Goal: Task Accomplishment & Management: Complete application form

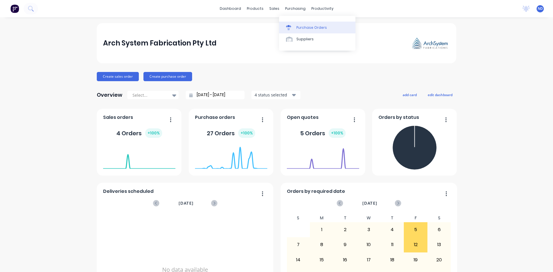
click at [303, 27] on div "Purchase Orders" at bounding box center [311, 27] width 31 height 5
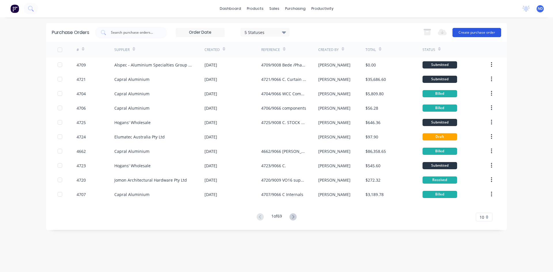
click at [490, 36] on button "Create purchase order" at bounding box center [476, 32] width 49 height 9
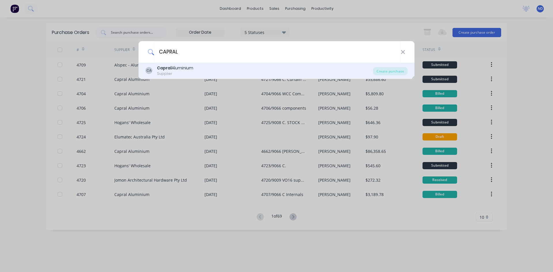
type input "CAPRAL"
click at [191, 73] on div "Supplier" at bounding box center [175, 73] width 36 height 5
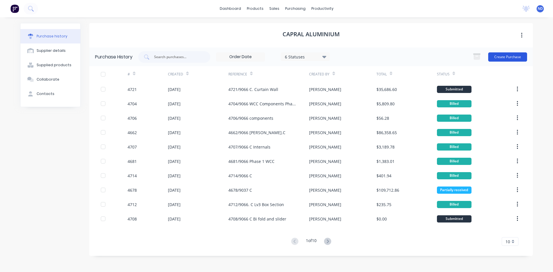
click at [511, 58] on button "Create Purchase" at bounding box center [507, 56] width 39 height 9
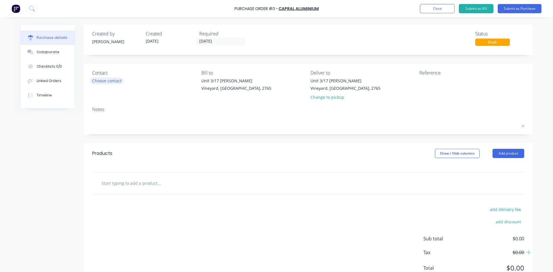
click at [108, 82] on div "Choose contact" at bounding box center [106, 81] width 29 height 6
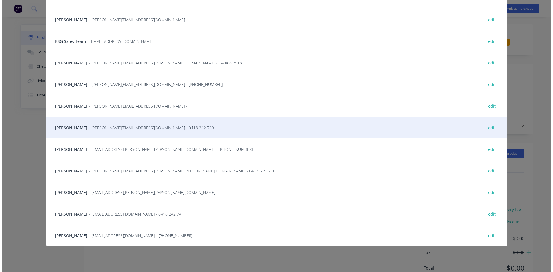
scroll to position [29, 0]
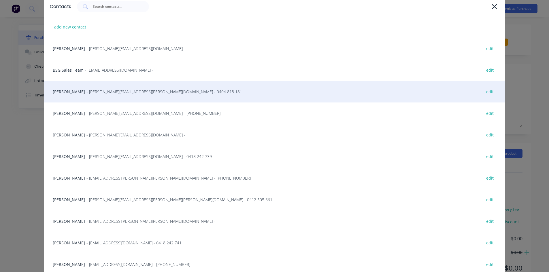
click at [69, 94] on div "[PERSON_NAME] - [PERSON_NAME][EMAIL_ADDRESS][PERSON_NAME][DOMAIN_NAME] - 0404 8…" at bounding box center [274, 92] width 461 height 22
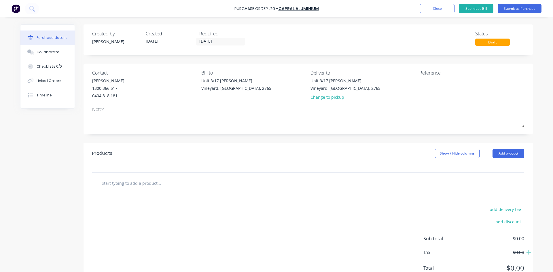
click at [133, 183] on input "text" at bounding box center [158, 183] width 115 height 12
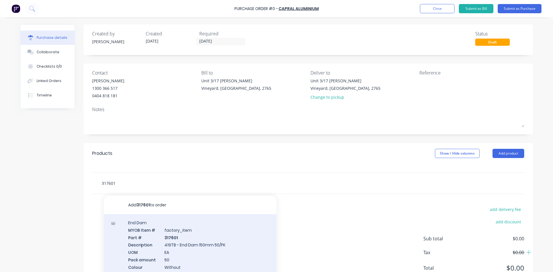
type input "317601"
click at [185, 240] on div "End Dam MYOB Item # factory_item Part # 317601 Description 419TB - End Dam 150m…" at bounding box center [190, 270] width 173 height 112
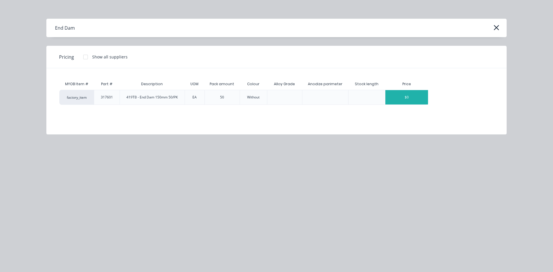
click at [404, 97] on div "$0" at bounding box center [406, 97] width 43 height 14
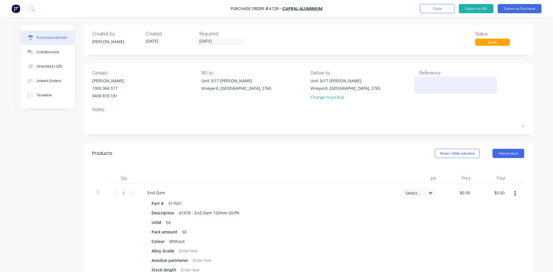
click at [428, 87] on textarea at bounding box center [455, 84] width 72 height 13
type textarea "4726"
type textarea "x"
type textarea "4726/"
type textarea "x"
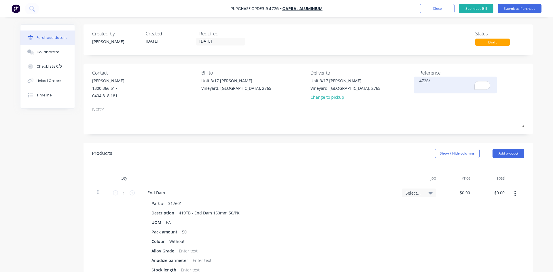
type textarea "4726/9"
type textarea "x"
type textarea "4726/90"
type textarea "x"
type textarea "4726/903"
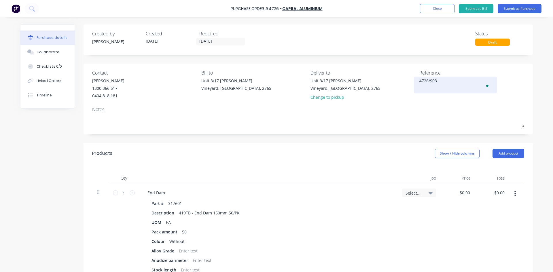
type textarea "x"
type textarea "4726/9037"
type textarea "x"
type textarea "4726/9037C"
type textarea "x"
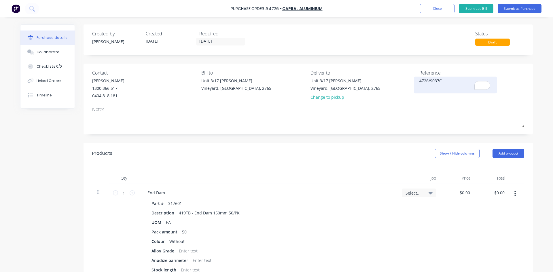
type textarea "4726/9037C"
type textarea "x"
type textarea "4726/9037C"
type textarea "x"
type textarea "4726/9037C"
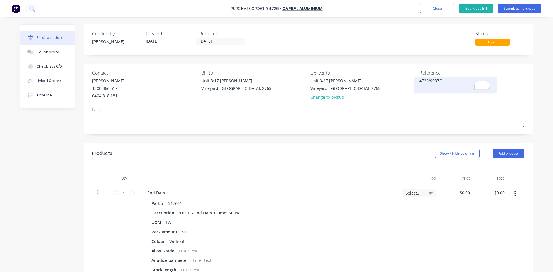
type textarea "x"
type textarea "4726/9037C C"
type textarea "x"
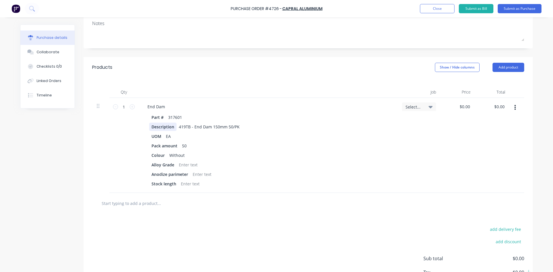
scroll to position [86, 0]
type textarea "4726/9037C C."
type textarea "x"
type textarea "4726/9037C C."
click at [470, 106] on div "$0.00 $0.00" at bounding box center [466, 106] width 16 height 8
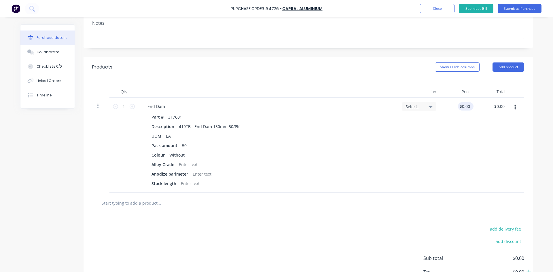
type textarea "x"
click at [467, 106] on input "0.0000" at bounding box center [464, 106] width 13 height 8
type input "0"
type input "49.23"
type textarea "x"
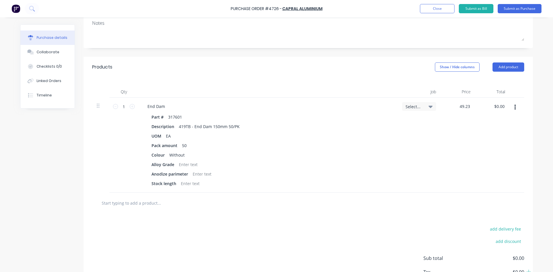
type input "$49.23"
click at [429, 108] on icon at bounding box center [430, 106] width 4 height 6
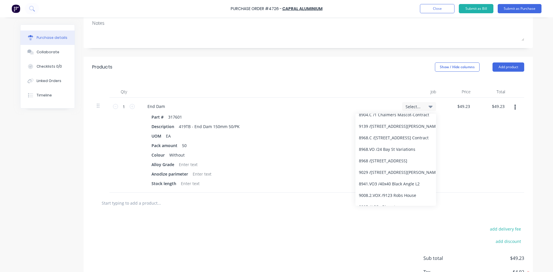
scroll to position [0, 0]
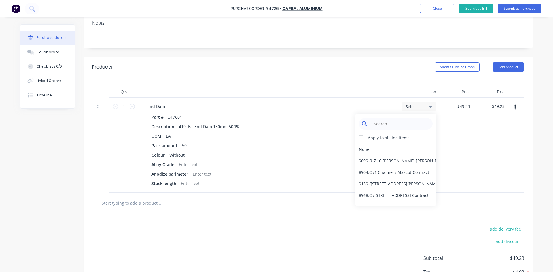
type textarea "x"
click at [398, 127] on input at bounding box center [400, 124] width 59 height 12
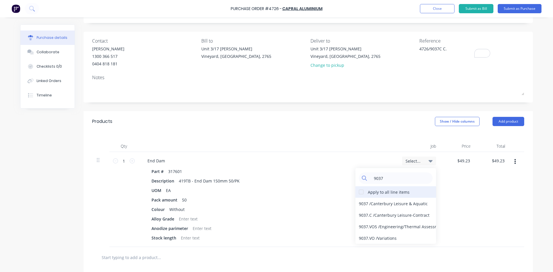
scroll to position [42, 0]
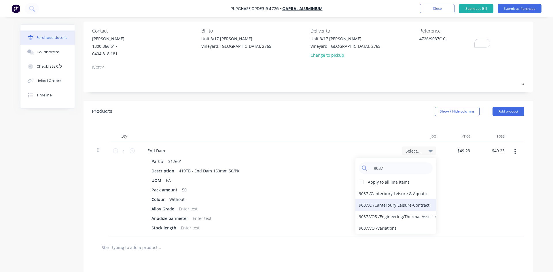
type input "9037"
click at [407, 207] on div "9037.C / Canterbury Leisure-Contract" at bounding box center [395, 205] width 81 height 12
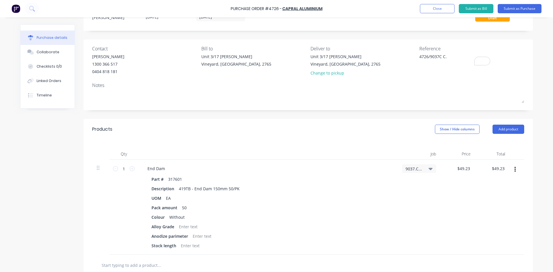
scroll to position [0, 0]
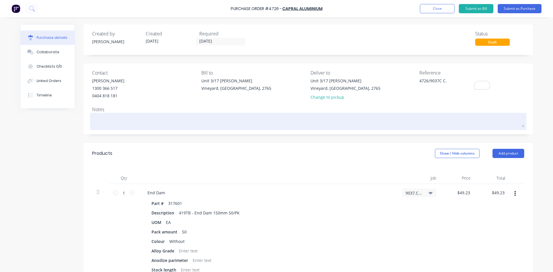
click at [147, 119] on textarea at bounding box center [308, 120] width 432 height 13
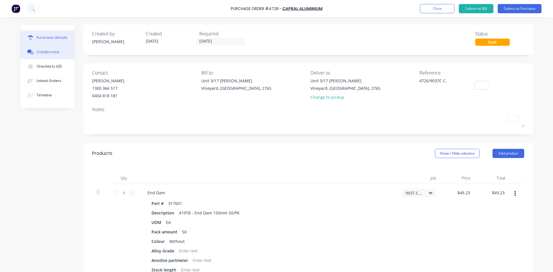
click at [39, 51] on div "Collaborate" at bounding box center [48, 52] width 23 height 5
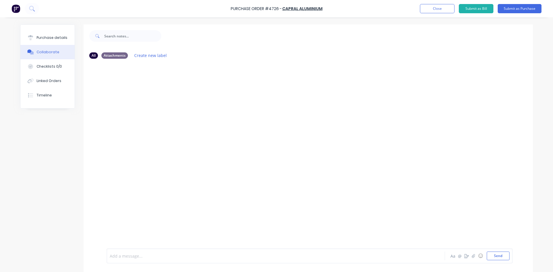
click at [248, 255] on div at bounding box center [259, 256] width 299 height 6
click at [473, 257] on icon "button" at bounding box center [473, 256] width 3 height 4
click at [38, 42] on button "Purchase details" at bounding box center [47, 38] width 54 height 14
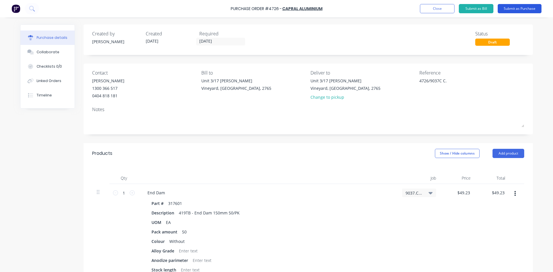
click at [519, 6] on button "Submit as Purchase" at bounding box center [520, 8] width 44 height 9
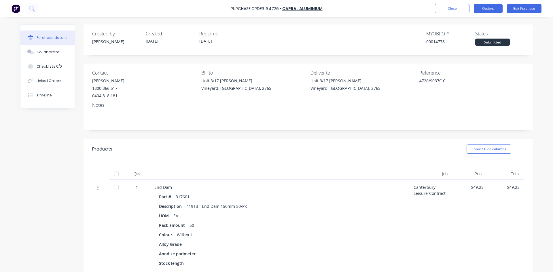
click at [489, 9] on button "Options" at bounding box center [488, 8] width 29 height 9
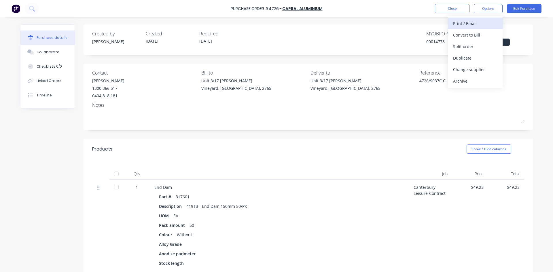
click at [477, 24] on div "Print / Email" at bounding box center [475, 23] width 44 height 8
click at [471, 37] on div "With pricing" at bounding box center [475, 35] width 44 height 8
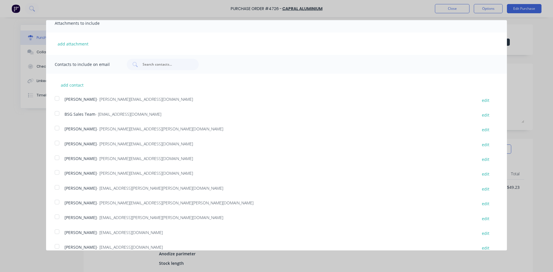
scroll to position [120, 0]
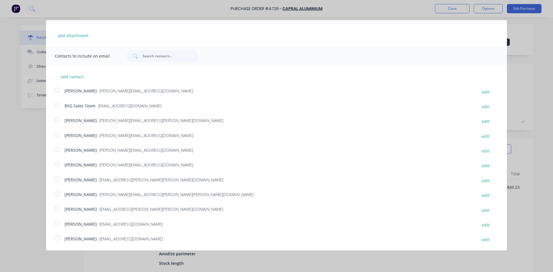
click at [57, 224] on div at bounding box center [57, 224] width 12 height 12
click at [56, 178] on div at bounding box center [57, 179] width 12 height 12
click at [57, 120] on div at bounding box center [57, 120] width 12 height 12
click at [58, 105] on div at bounding box center [57, 105] width 12 height 12
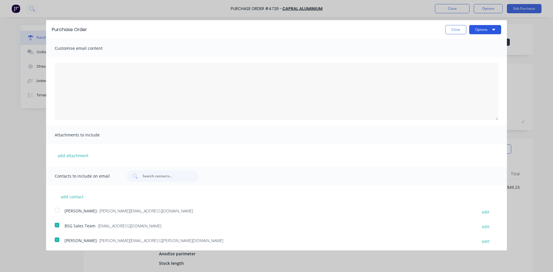
click at [492, 29] on icon "button" at bounding box center [493, 30] width 3 height 2
click at [483, 45] on div "Print" at bounding box center [474, 44] width 44 height 8
click at [459, 58] on div "Email" at bounding box center [474, 56] width 44 height 8
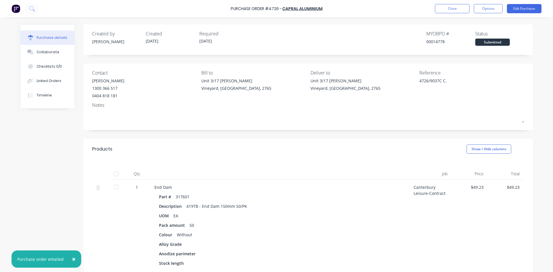
type textarea "x"
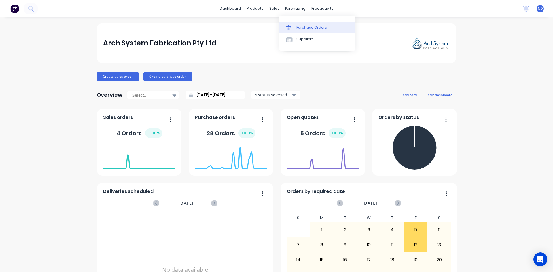
click at [304, 32] on link "Purchase Orders" at bounding box center [317, 28] width 76 height 12
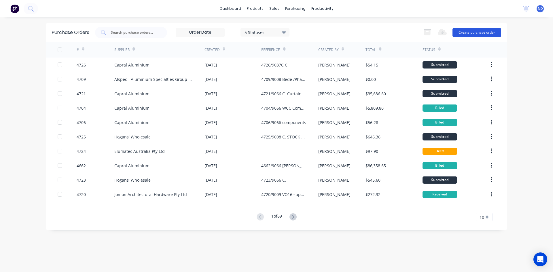
click at [487, 34] on button "Create purchase order" at bounding box center [476, 32] width 49 height 9
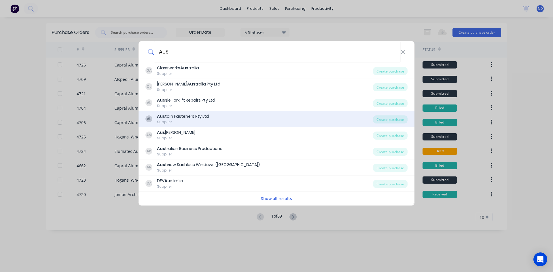
type input "AUS"
click at [181, 122] on div "Supplier" at bounding box center [183, 122] width 52 height 5
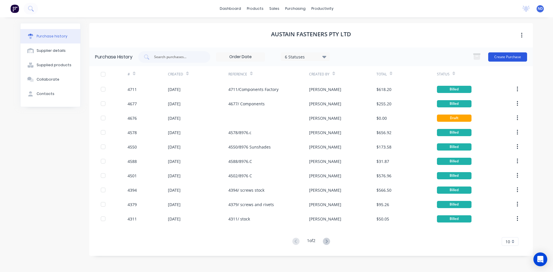
click at [507, 57] on button "Create Purchase" at bounding box center [507, 56] width 39 height 9
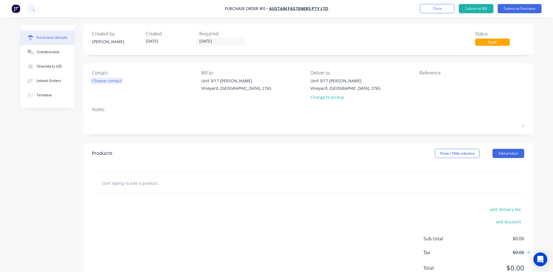
click at [111, 80] on div "Choose contact" at bounding box center [106, 81] width 29 height 6
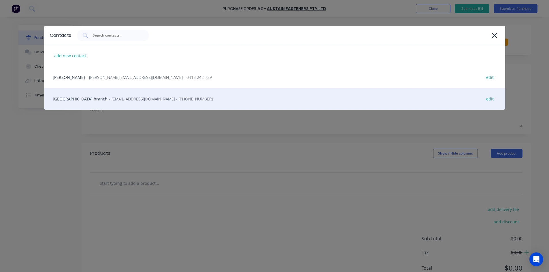
click at [114, 100] on span "- sydney@austain.com.au - (02) 9748 8966" at bounding box center [161, 99] width 104 height 6
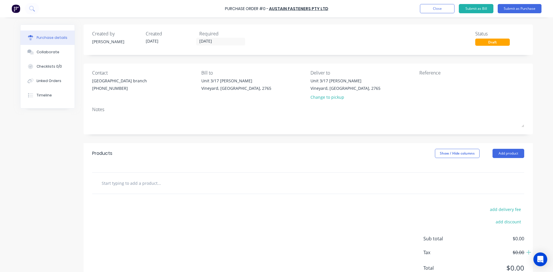
click at [133, 185] on input "text" at bounding box center [158, 183] width 115 height 12
type input "G"
click at [112, 181] on input "text" at bounding box center [158, 183] width 115 height 12
paste input "12Gx3/4 G304 CSK XR S/T"
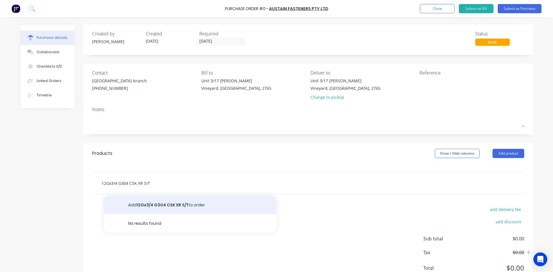
type input "12Gx3/4 G304 CSK XR S/T"
click at [163, 205] on button "Add 12Gx3/4 G304 CSK XR S/T to order" at bounding box center [190, 205] width 173 height 18
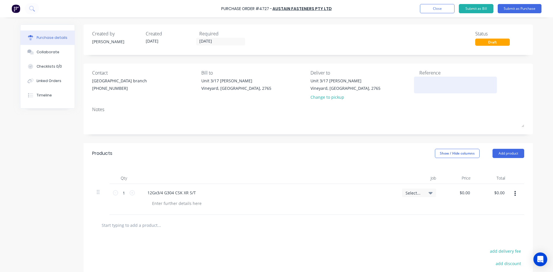
click at [433, 88] on textarea at bounding box center [455, 84] width 72 height 13
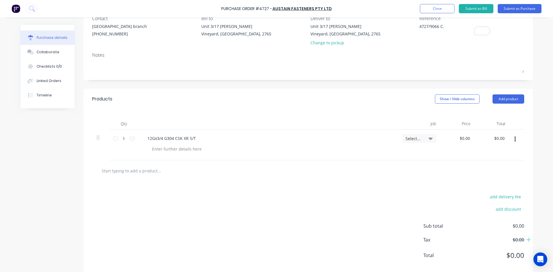
scroll to position [58, 0]
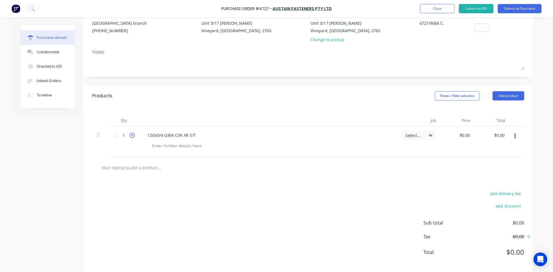
type textarea "4727/9066 C."
type textarea "x"
type textarea "4727/9066 C."
click at [130, 136] on icon at bounding box center [132, 135] width 5 height 5
type textarea "x"
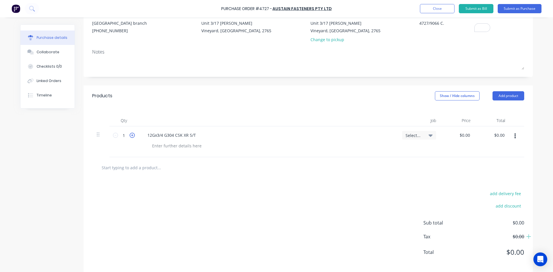
type input "2"
click at [130, 136] on icon at bounding box center [132, 135] width 5 height 5
type textarea "x"
type input "3"
click at [130, 136] on icon at bounding box center [132, 135] width 5 height 5
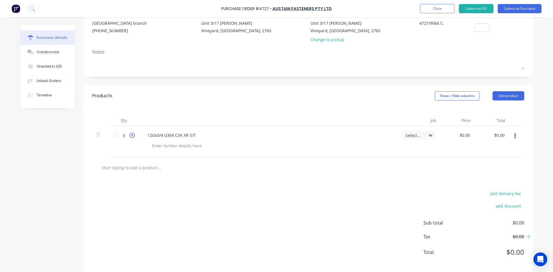
type textarea "x"
type input "4"
click at [115, 137] on icon at bounding box center [115, 135] width 5 height 5
type textarea "x"
type input "3"
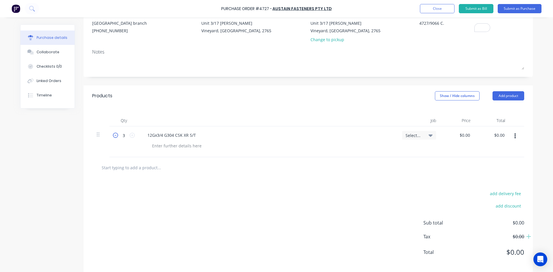
click at [115, 137] on icon at bounding box center [115, 135] width 5 height 5
type textarea "x"
type input "2"
click at [115, 137] on icon at bounding box center [115, 135] width 5 height 5
type textarea "x"
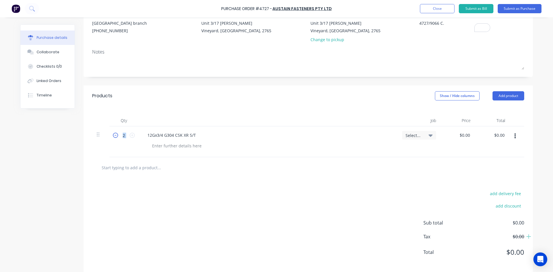
type input "1"
click at [115, 137] on icon at bounding box center [115, 135] width 5 height 5
type textarea "x"
type input "0"
click at [130, 134] on icon at bounding box center [132, 135] width 5 height 5
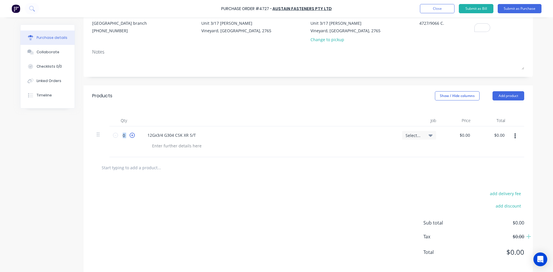
type textarea "x"
type input "1"
type textarea "x"
click at [468, 134] on input "0.0000" at bounding box center [464, 135] width 16 height 8
type input "0"
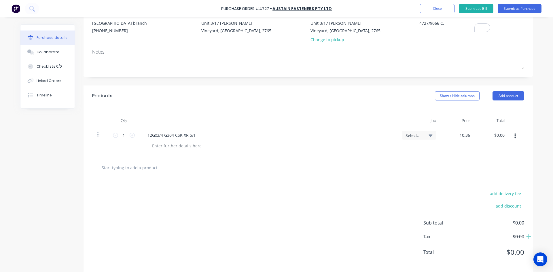
type input "10.36"
type textarea "x"
type input "$10.36"
click at [270, 216] on div "add delivery fee add discount Sub total $0.00 Tax $0.00 Total $0.00" at bounding box center [308, 225] width 449 height 95
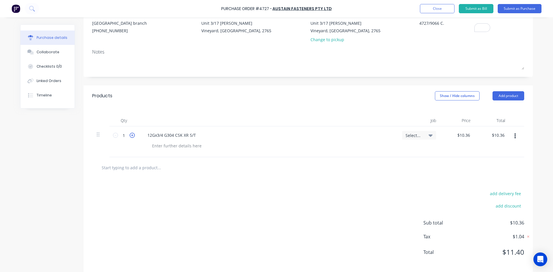
click at [131, 136] on icon at bounding box center [132, 135] width 5 height 5
type textarea "x"
type input "2"
type input "$20.72"
click at [131, 136] on icon at bounding box center [132, 135] width 5 height 5
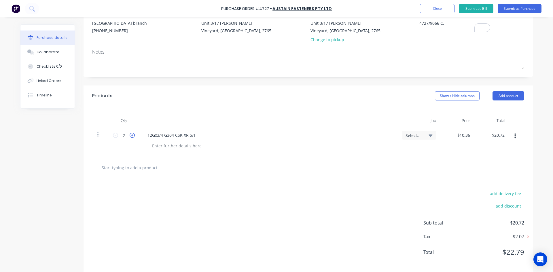
type textarea "x"
type input "3"
type input "$31.08"
click at [131, 136] on icon at bounding box center [132, 135] width 5 height 5
type textarea "x"
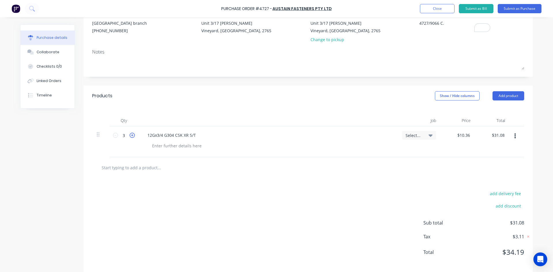
type input "4"
type input "$41.44"
click at [131, 136] on icon at bounding box center [132, 135] width 5 height 5
type textarea "x"
type input "5"
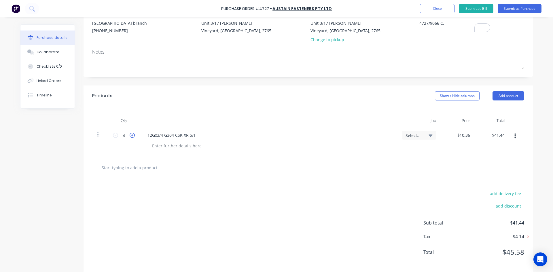
type input "$51.80"
click at [131, 136] on icon at bounding box center [132, 135] width 5 height 5
type textarea "x"
type input "6"
type input "$62.16"
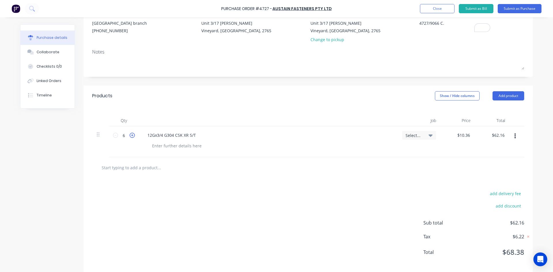
click at [131, 136] on icon at bounding box center [132, 135] width 5 height 5
type textarea "x"
type input "7"
type input "$72.52"
type textarea "x"
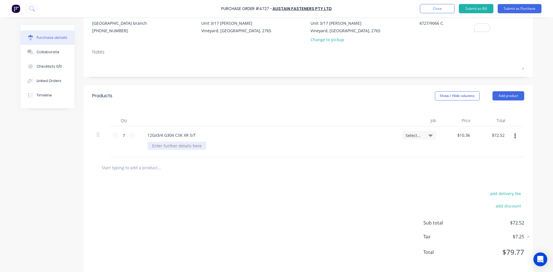
click at [158, 146] on div at bounding box center [176, 146] width 59 height 8
click at [431, 135] on div "Select..." at bounding box center [419, 135] width 34 height 9
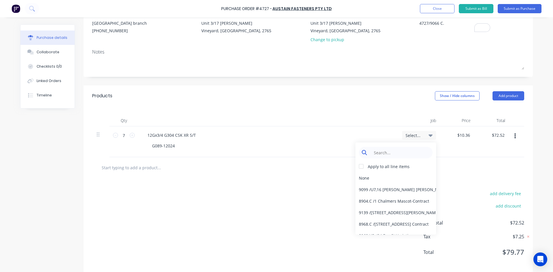
type textarea "x"
click at [392, 154] on input at bounding box center [400, 153] width 59 height 12
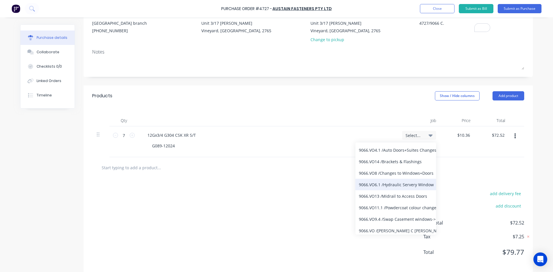
scroll to position [53, 0]
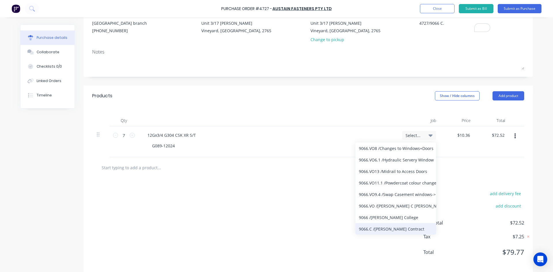
type input "9066"
click at [398, 229] on div "9066.C / William Clarke Contract" at bounding box center [395, 229] width 81 height 12
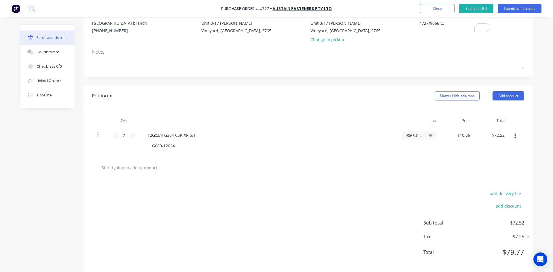
scroll to position [0, 0]
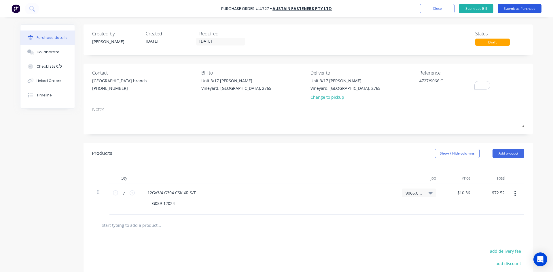
click at [518, 12] on button "Submit as Purchase" at bounding box center [520, 8] width 44 height 9
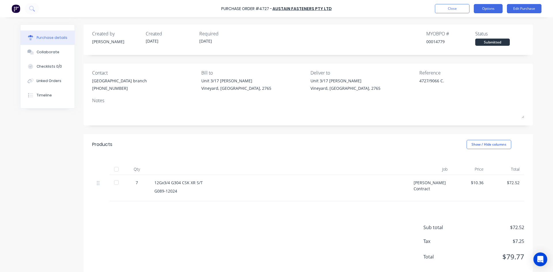
click at [483, 11] on button "Options" at bounding box center [488, 8] width 29 height 9
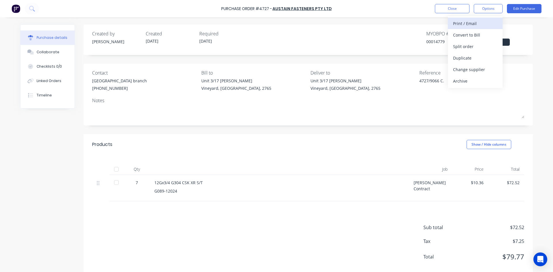
click at [477, 25] on div "Print / Email" at bounding box center [475, 23] width 44 height 8
click at [473, 33] on div "With pricing" at bounding box center [475, 35] width 44 height 8
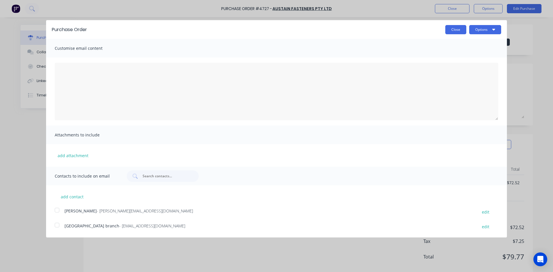
click at [452, 31] on button "Close" at bounding box center [455, 29] width 21 height 9
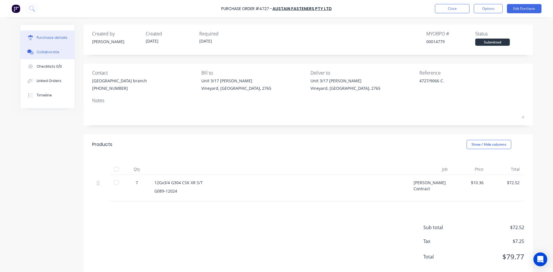
click at [52, 51] on div "Collaborate" at bounding box center [48, 52] width 23 height 5
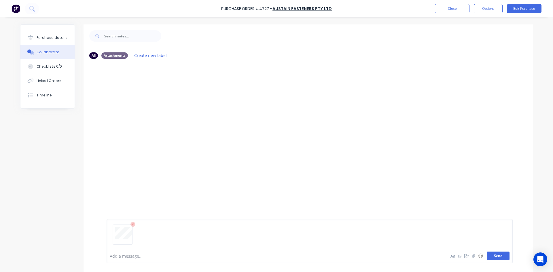
click at [495, 256] on button "Send" at bounding box center [498, 256] width 23 height 9
click at [142, 107] on div at bounding box center [127, 100] width 36 height 19
click at [45, 38] on div "Purchase details" at bounding box center [52, 37] width 31 height 5
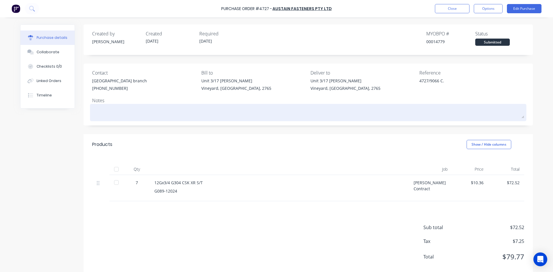
click at [115, 114] on textarea at bounding box center [308, 111] width 432 height 13
type textarea "x"
type textarea "PL"
type textarea "x"
type textarea "PLE"
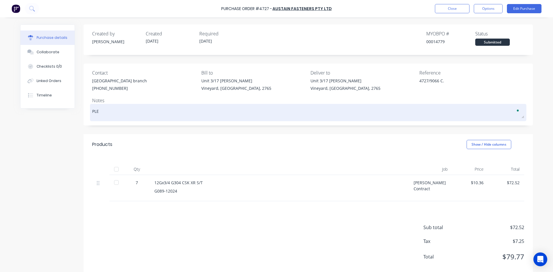
type textarea "x"
type textarea "PLEA"
type textarea "x"
type textarea "PLEAS"
type textarea "x"
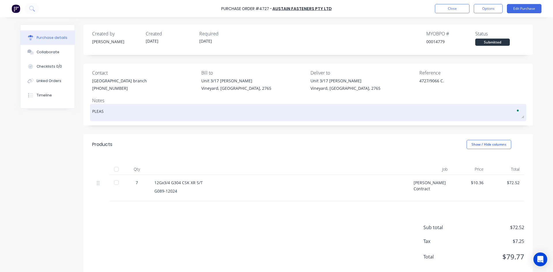
type textarea "PLEASE"
type textarea "x"
type textarea "PLEASE"
type textarea "x"
type textarea "PLEASE S"
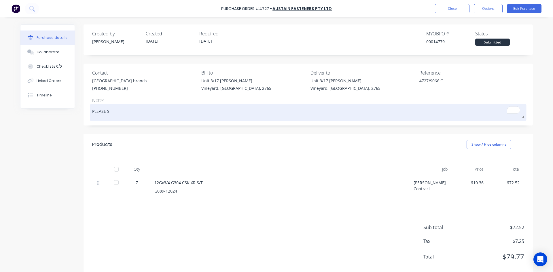
type textarea "x"
type textarea "PLEASE SE"
type textarea "x"
type textarea "PLEASE SEE"
type textarea "x"
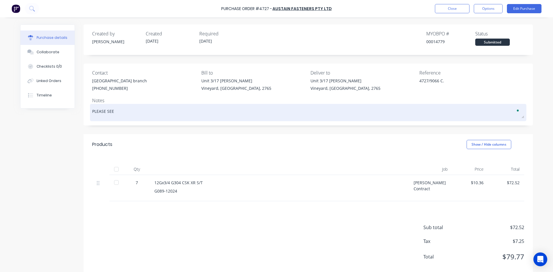
type textarea "PLEASE SEE"
type textarea "x"
type textarea "PLEASE SEE A"
type textarea "x"
type textarea "PLEASE SEE AT"
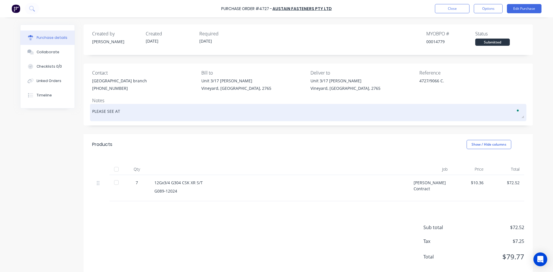
type textarea "x"
type textarea "PLEASE SEE ATT"
type textarea "x"
type textarea "PLEASE SEE ATTA"
type textarea "x"
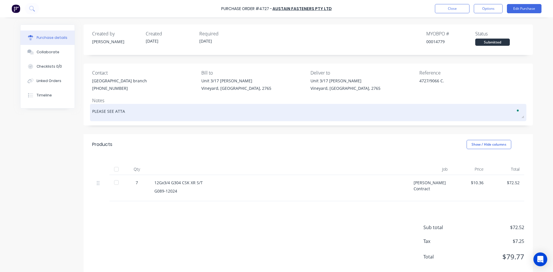
type textarea "PLEASE SEE ATTAC"
type textarea "x"
type textarea "PLEASE SEE ATTACH"
type textarea "x"
type textarea "PLEASE SEE ATTACHE"
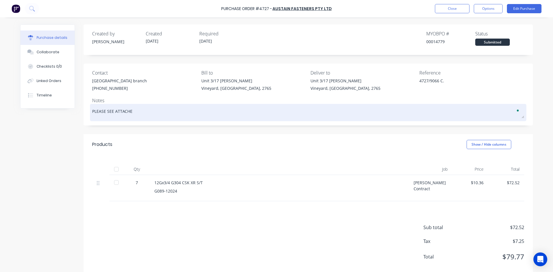
type textarea "x"
type textarea "PLEASE SEE ATTACHED"
type textarea "x"
type textarea "PLEASE SEE ATTACHED"
type textarea "x"
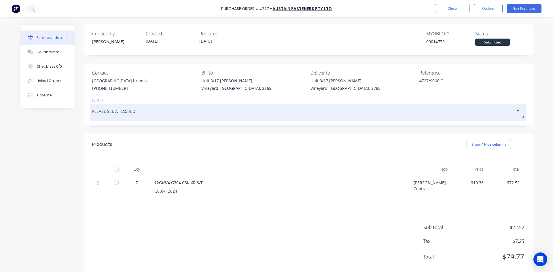
type textarea "PLEASE SEE ATTACHED Q"
type textarea "x"
type textarea "PLEASE SEE ATTACHED QU"
type textarea "x"
type textarea "PLEASE SEE ATTACHED QUO"
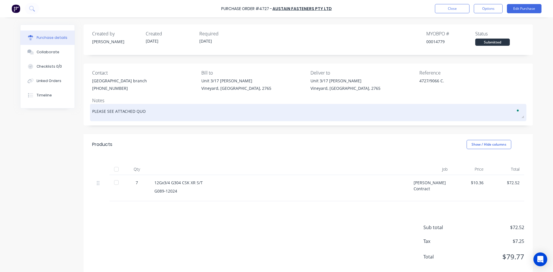
type textarea "x"
type textarea "PLEASE SEE ATTACHED QUOT"
type textarea "x"
type textarea "PLEASE SEE ATTACHED QUOTE"
type textarea "x"
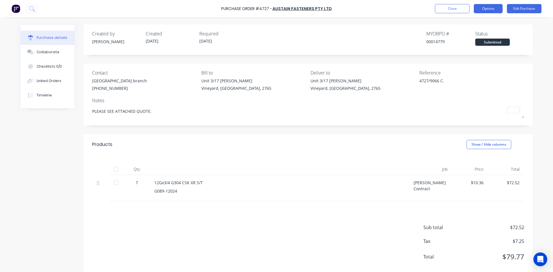
type textarea "PLEASE SEE ATTACHED QUOTE."
type textarea "x"
type textarea "PLEASE SEE ATTACHED QUOTE."
click at [495, 9] on button "Options" at bounding box center [488, 8] width 29 height 9
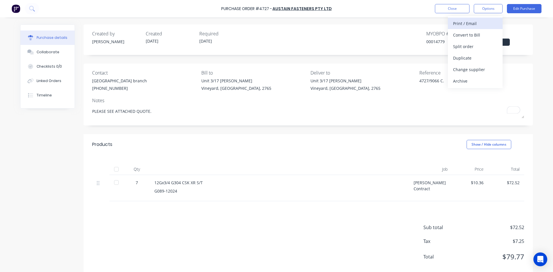
click at [460, 24] on div "Print / Email" at bounding box center [475, 23] width 44 height 8
click at [460, 38] on div "With pricing" at bounding box center [475, 35] width 44 height 8
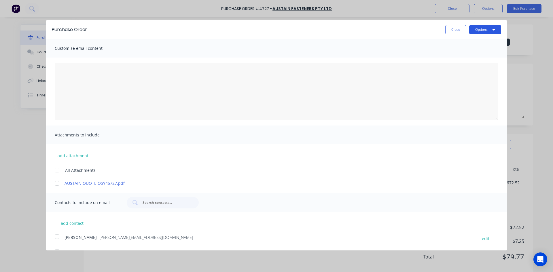
click at [487, 29] on button "Options" at bounding box center [485, 29] width 32 height 9
click at [482, 48] on div "Print" at bounding box center [474, 44] width 44 height 8
click at [57, 170] on div at bounding box center [57, 170] width 12 height 12
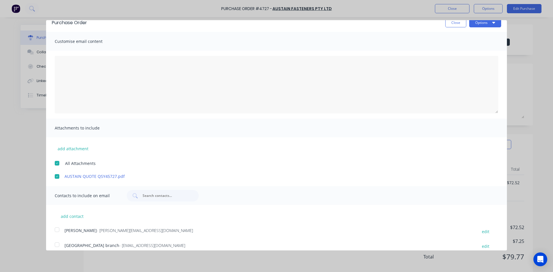
scroll to position [14, 0]
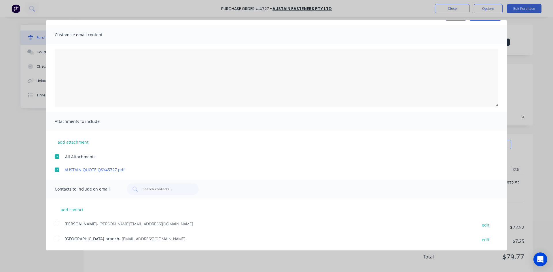
click at [58, 238] on div at bounding box center [57, 238] width 12 height 12
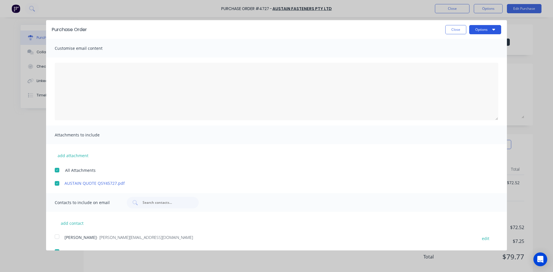
click at [491, 29] on button "Options" at bounding box center [485, 29] width 32 height 9
click at [473, 58] on div "Email" at bounding box center [474, 56] width 44 height 8
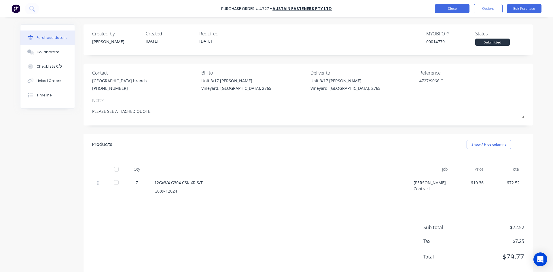
click at [460, 10] on button "Close" at bounding box center [452, 8] width 35 height 9
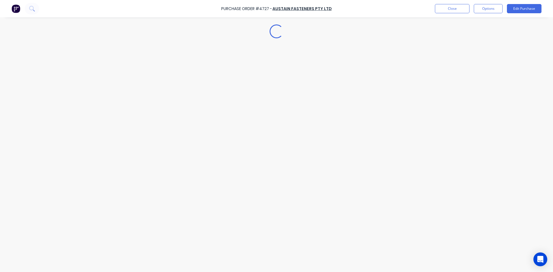
type textarea "x"
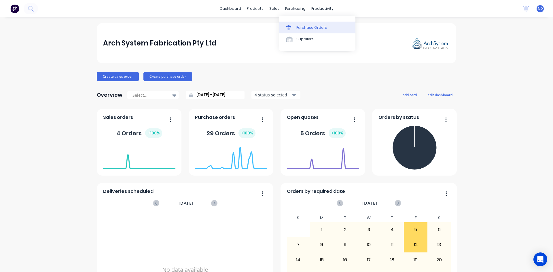
click at [307, 25] on div "Purchase Orders" at bounding box center [311, 27] width 31 height 5
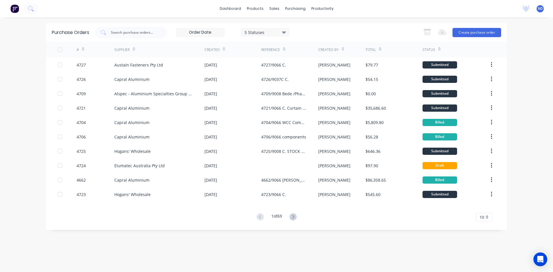
click at [83, 48] on icon at bounding box center [83, 49] width 3 height 4
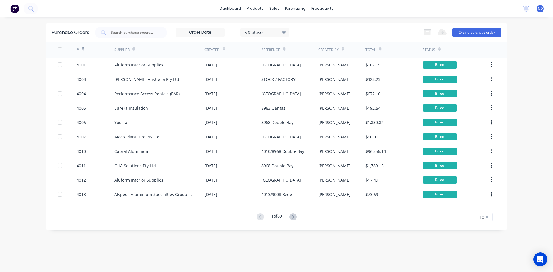
click at [83, 48] on icon at bounding box center [83, 49] width 3 height 4
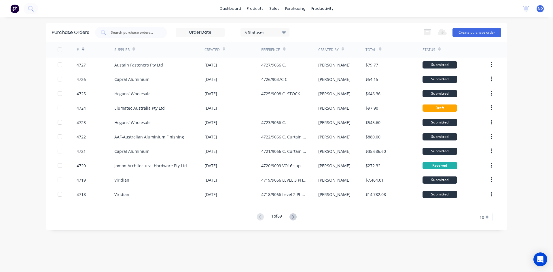
click at [488, 218] on div "10" at bounding box center [484, 217] width 17 height 9
click at [484, 199] on div "30" at bounding box center [484, 197] width 16 height 10
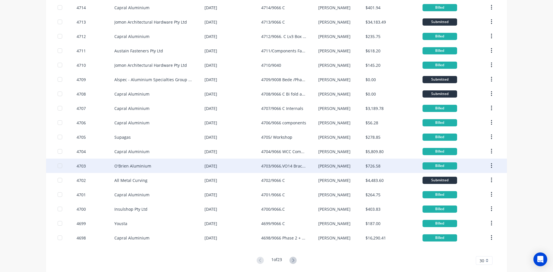
scroll to position [252, 0]
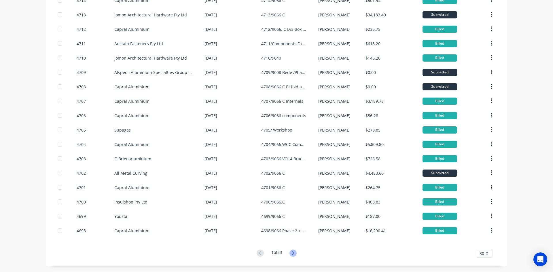
click at [294, 254] on icon at bounding box center [292, 253] width 7 height 7
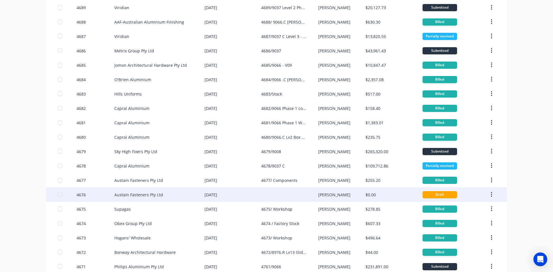
scroll to position [173, 0]
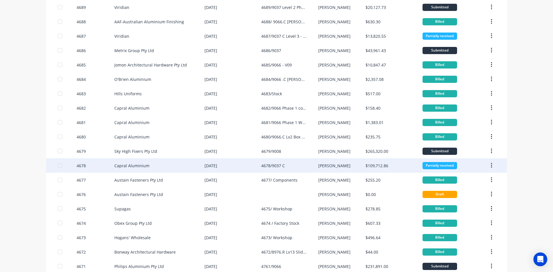
click at [270, 168] on div "4678/9037 C" at bounding box center [273, 166] width 24 height 6
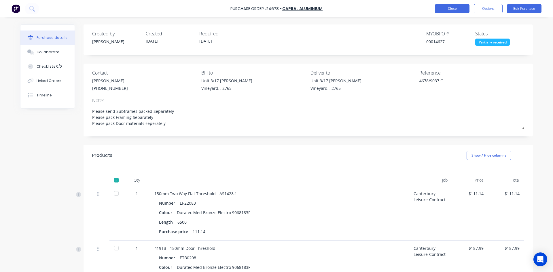
click at [457, 12] on button "Close" at bounding box center [452, 8] width 35 height 9
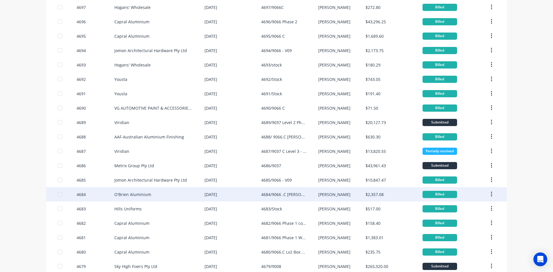
scroll to position [86, 0]
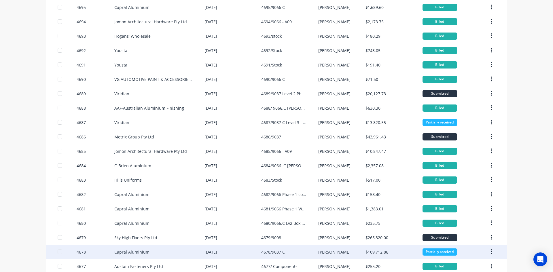
click at [135, 252] on div "Capral Aluminium" at bounding box center [131, 252] width 35 height 6
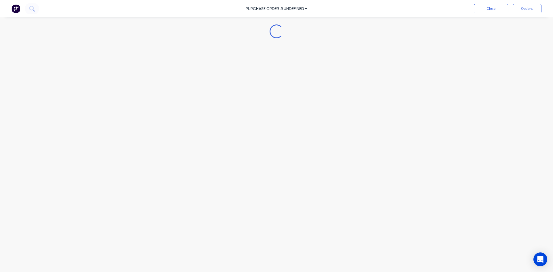
type textarea "x"
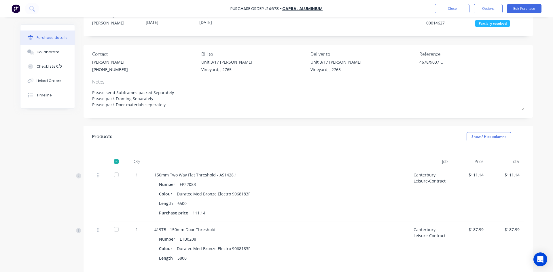
scroll to position [29, 0]
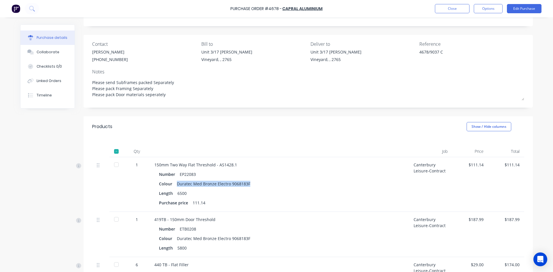
drag, startPoint x: 175, startPoint y: 184, endPoint x: 247, endPoint y: 183, distance: 72.9
click at [247, 183] on div "Colour Duratec Med Bronze Electro 9068183F" at bounding box center [279, 184] width 241 height 8
copy div "Duratec Med Bronze Electro 9068183F"
